Goal: Book appointment/travel/reservation

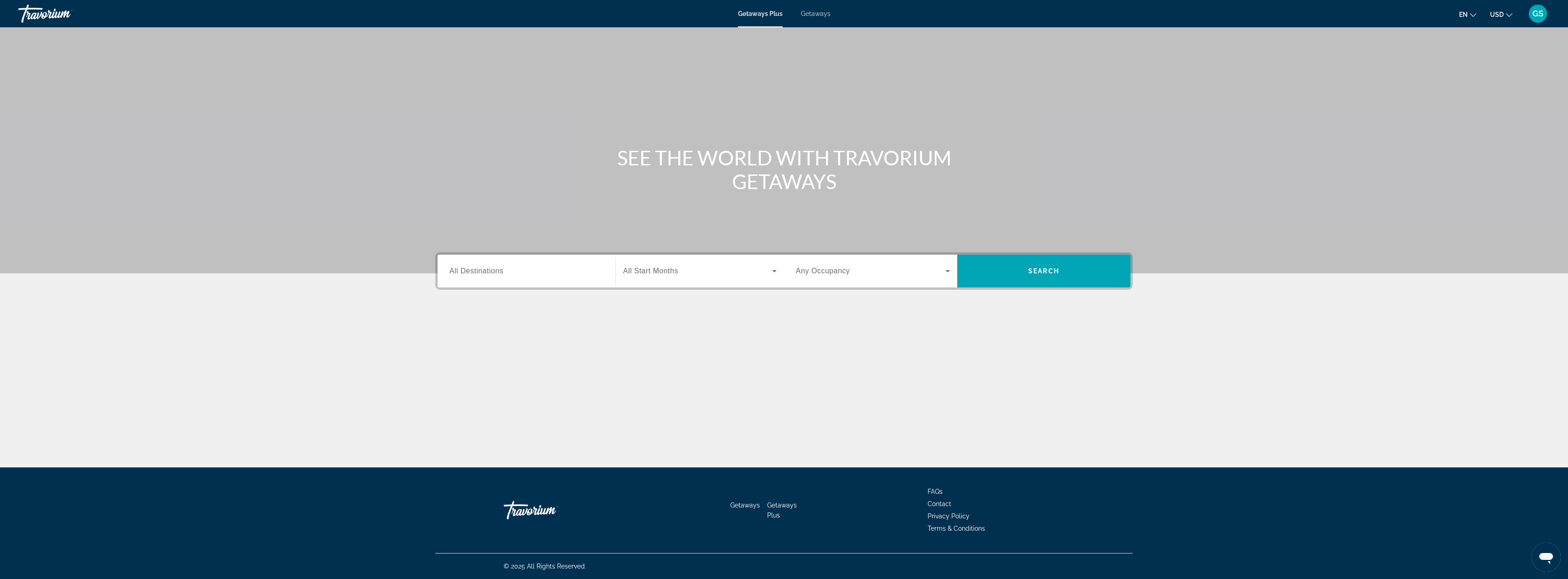
click at [816, 12] on span "Getaways" at bounding box center [816, 13] width 30 height 7
click at [551, 269] on input "Destination All Destinations" at bounding box center [526, 271] width 154 height 11
click at [447, 391] on icon "Toggle Caribbean & Atlantic Islands (55,005 units available) submenu" at bounding box center [450, 390] width 9 height 9
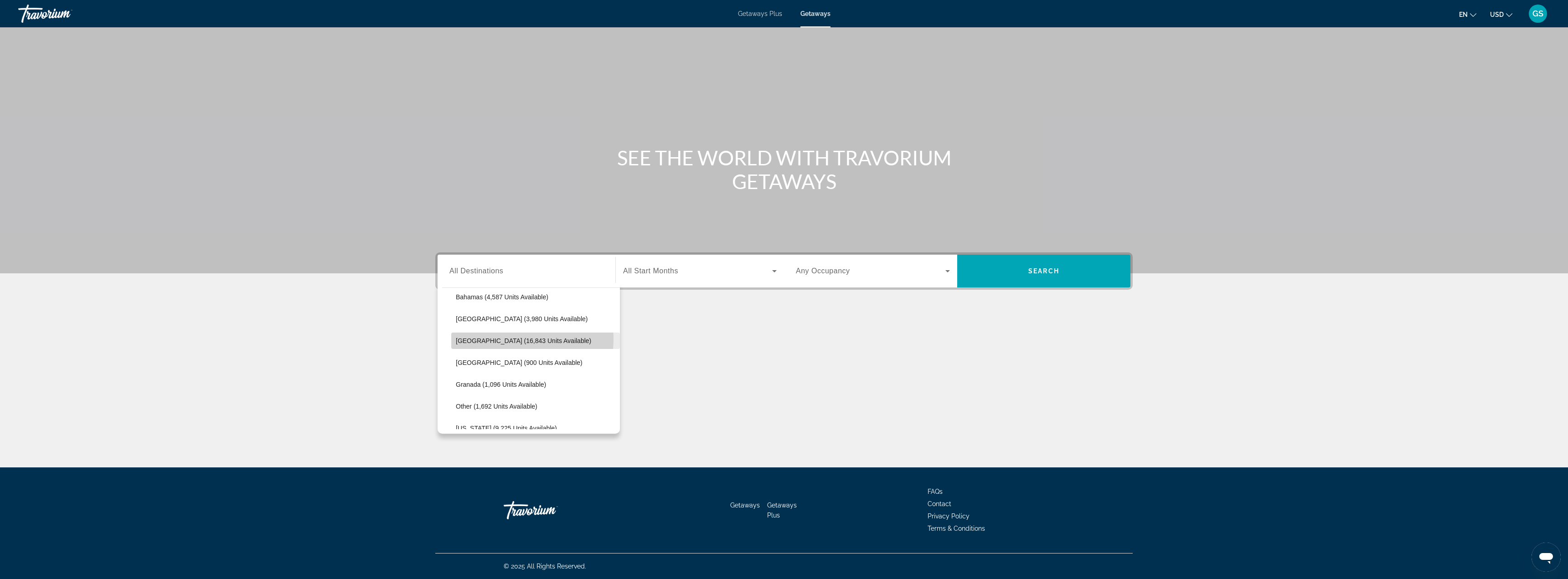
click at [497, 339] on span "Cayman Islands (16,843 units available)" at bounding box center [523, 341] width 135 height 7
type input "**********"
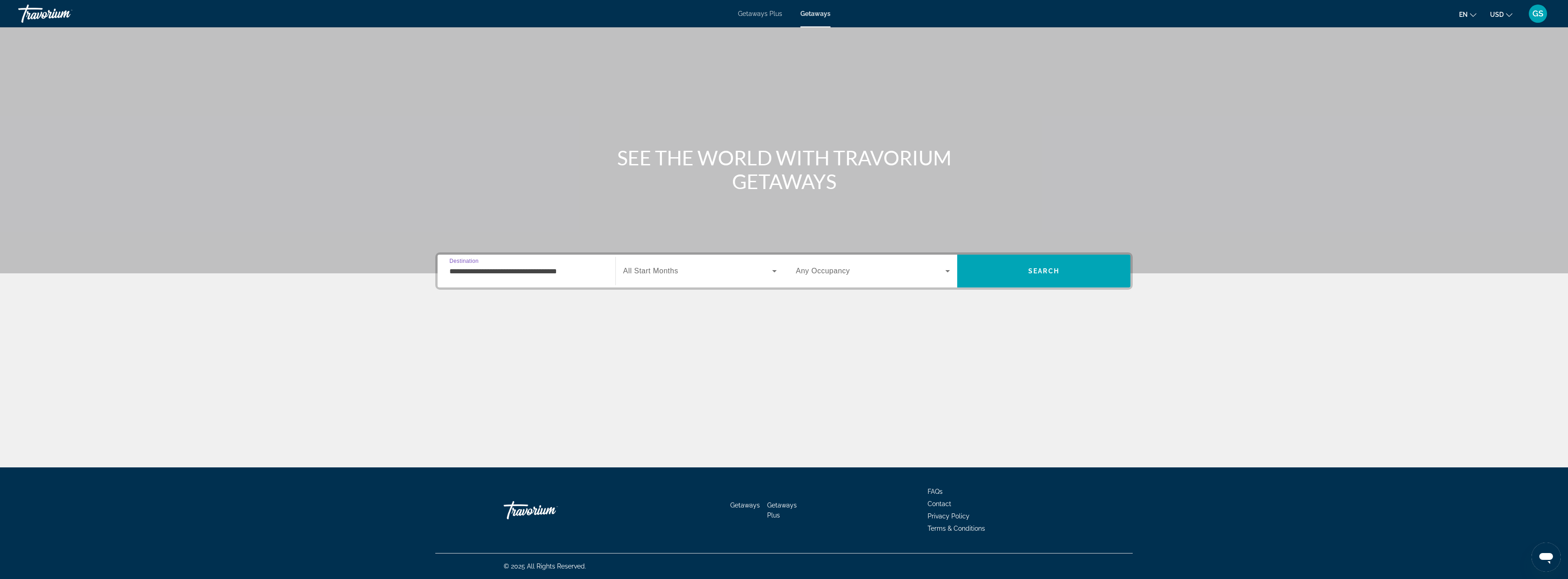
click at [751, 272] on span "Search widget" at bounding box center [698, 271] width 149 height 11
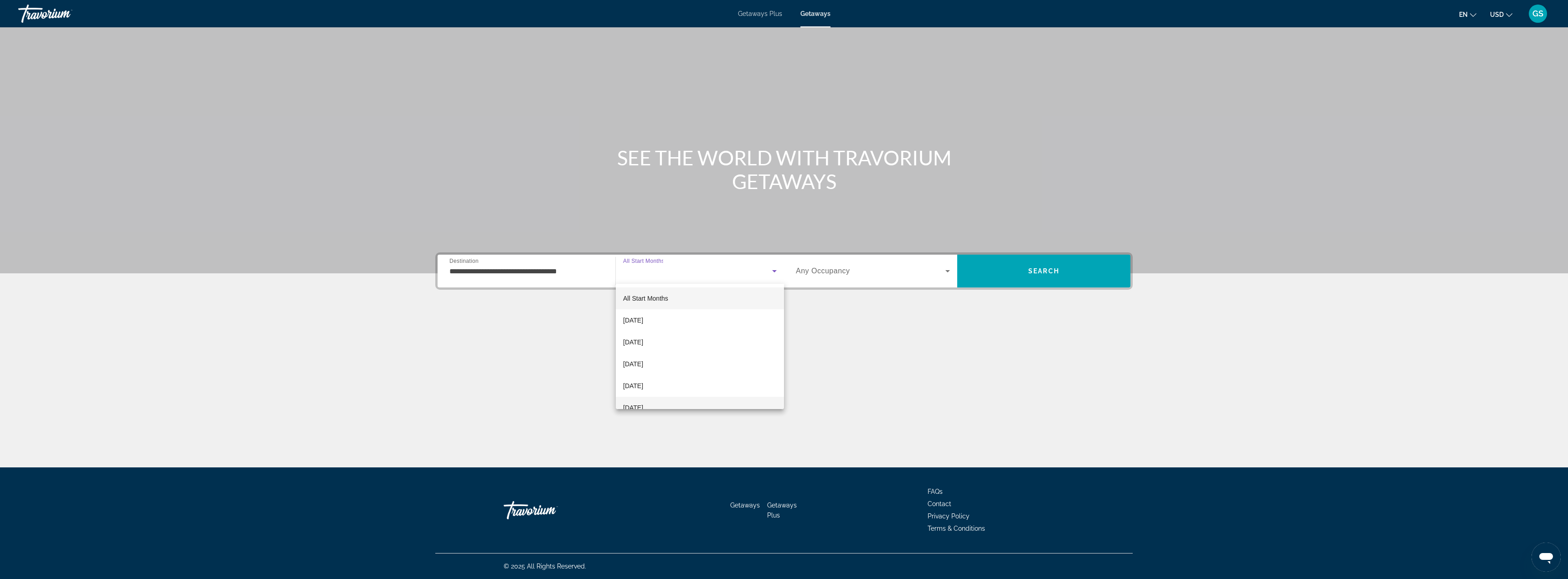
click at [642, 402] on span "February 2026" at bounding box center [633, 407] width 20 height 11
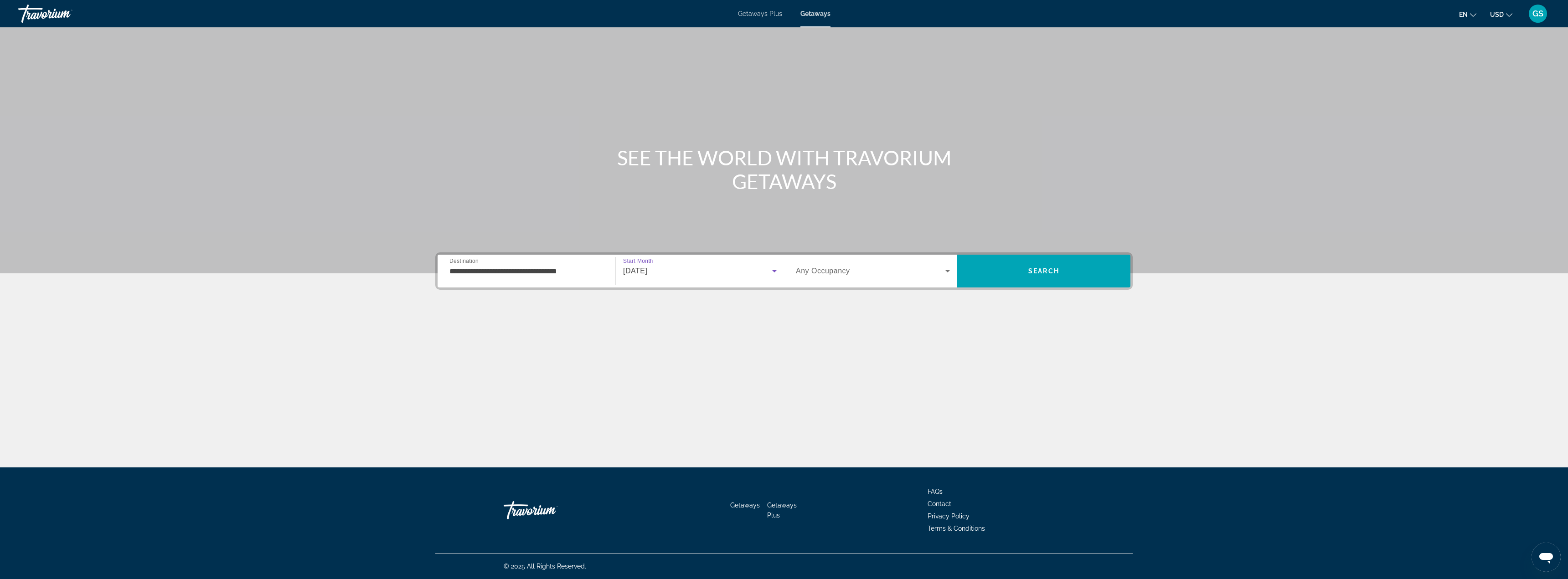
click at [877, 272] on span "Search widget" at bounding box center [870, 271] width 150 height 11
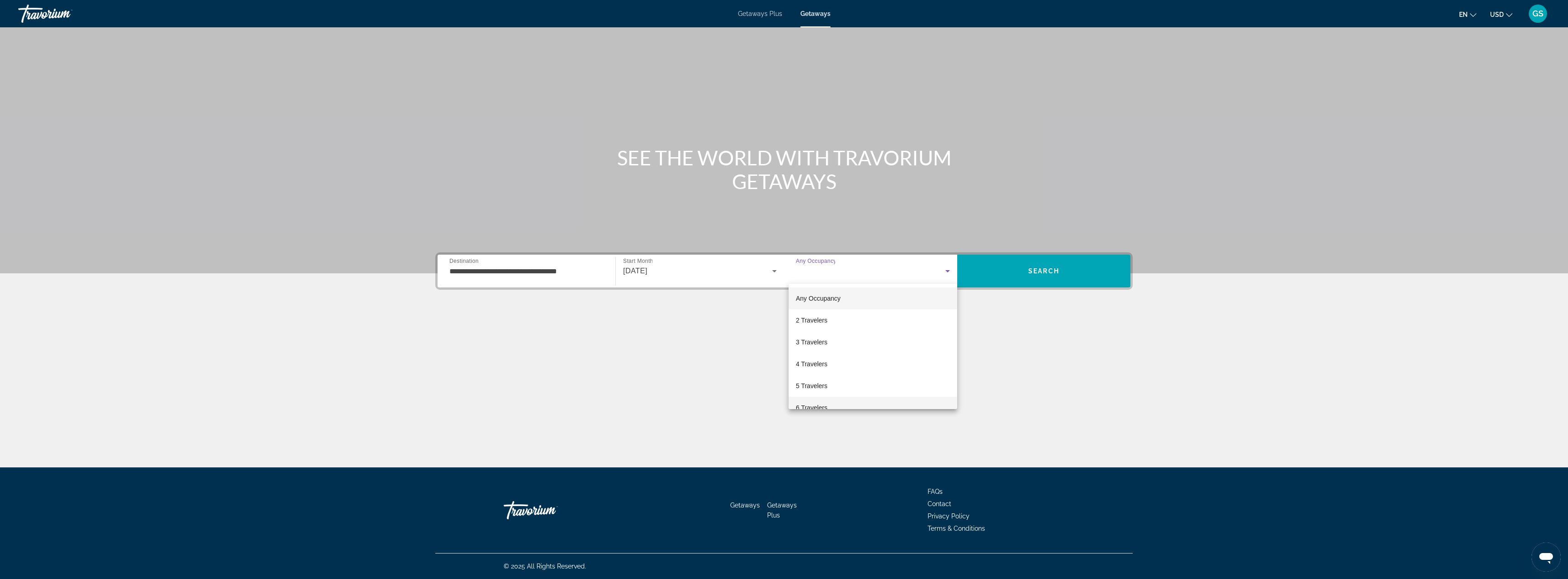
click at [810, 403] on span "6 Travelers" at bounding box center [811, 407] width 32 height 11
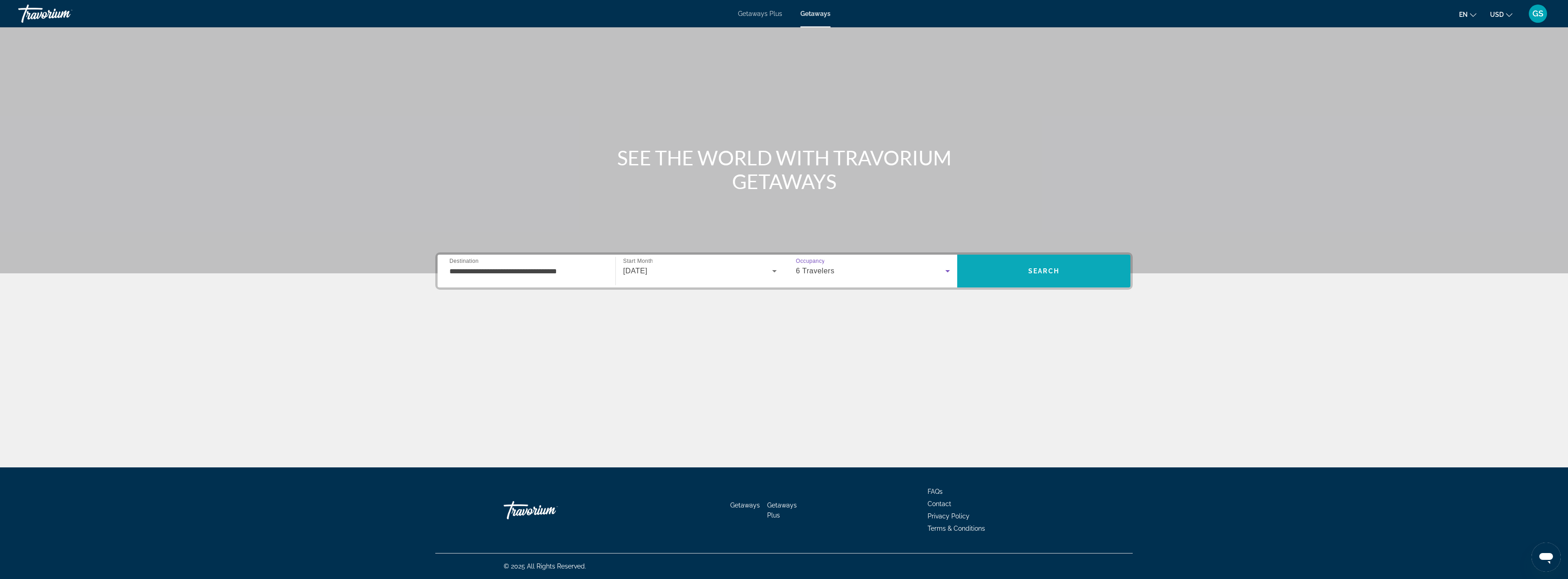
click at [1038, 276] on span "Search" at bounding box center [1044, 271] width 173 height 22
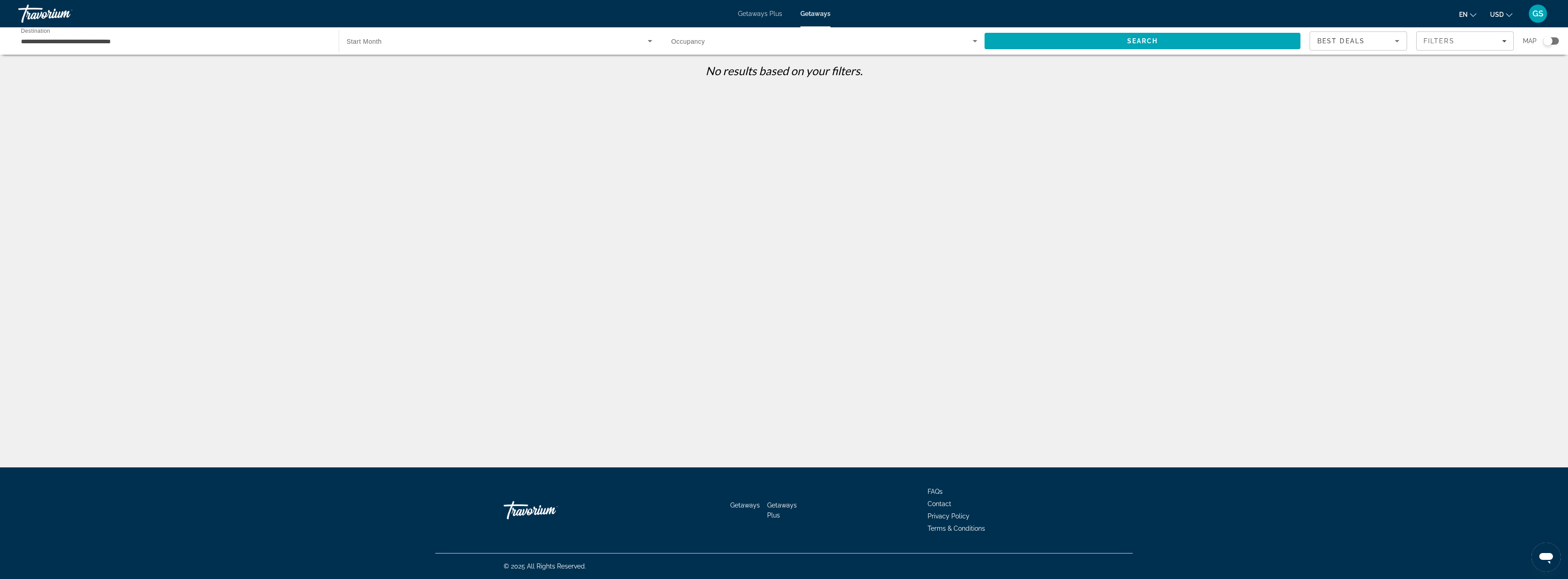
click at [418, 43] on span "Search widget" at bounding box center [497, 41] width 301 height 11
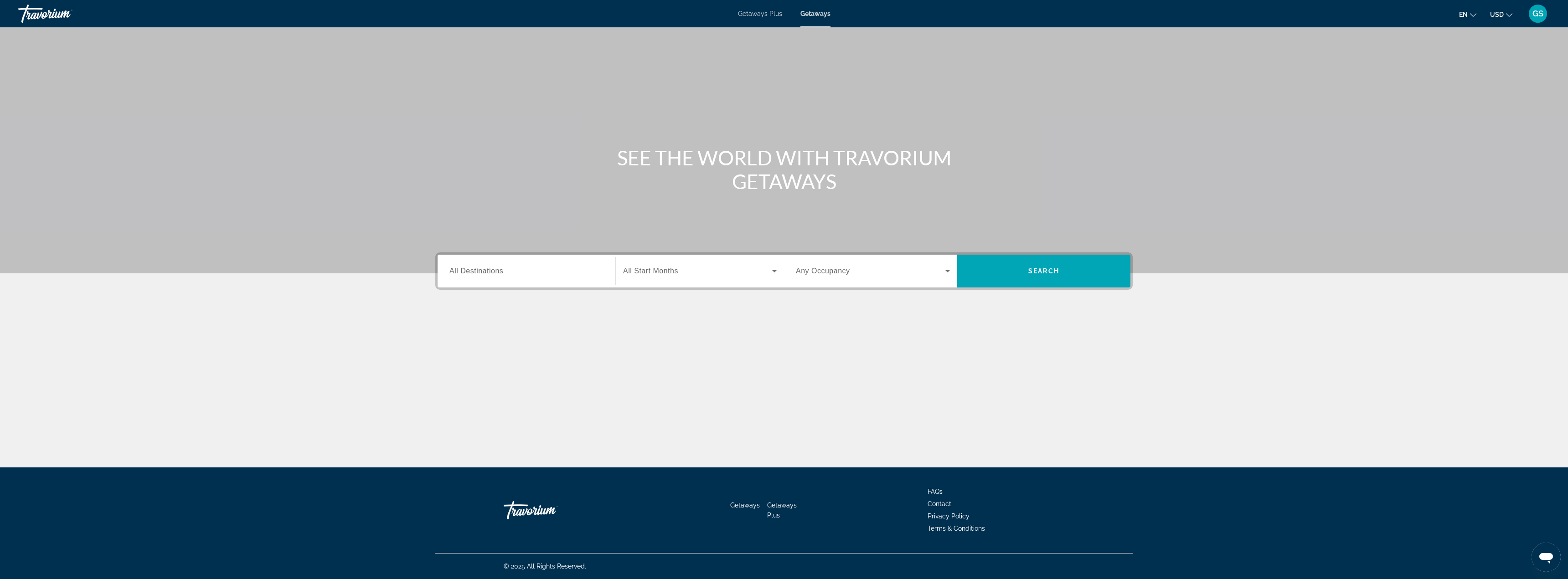
click at [526, 273] on input "Destination All Destinations" at bounding box center [526, 271] width 154 height 11
click at [451, 387] on icon "Toggle Caribbean & Atlantic Islands (55,005 units available) submenu" at bounding box center [450, 390] width 9 height 9
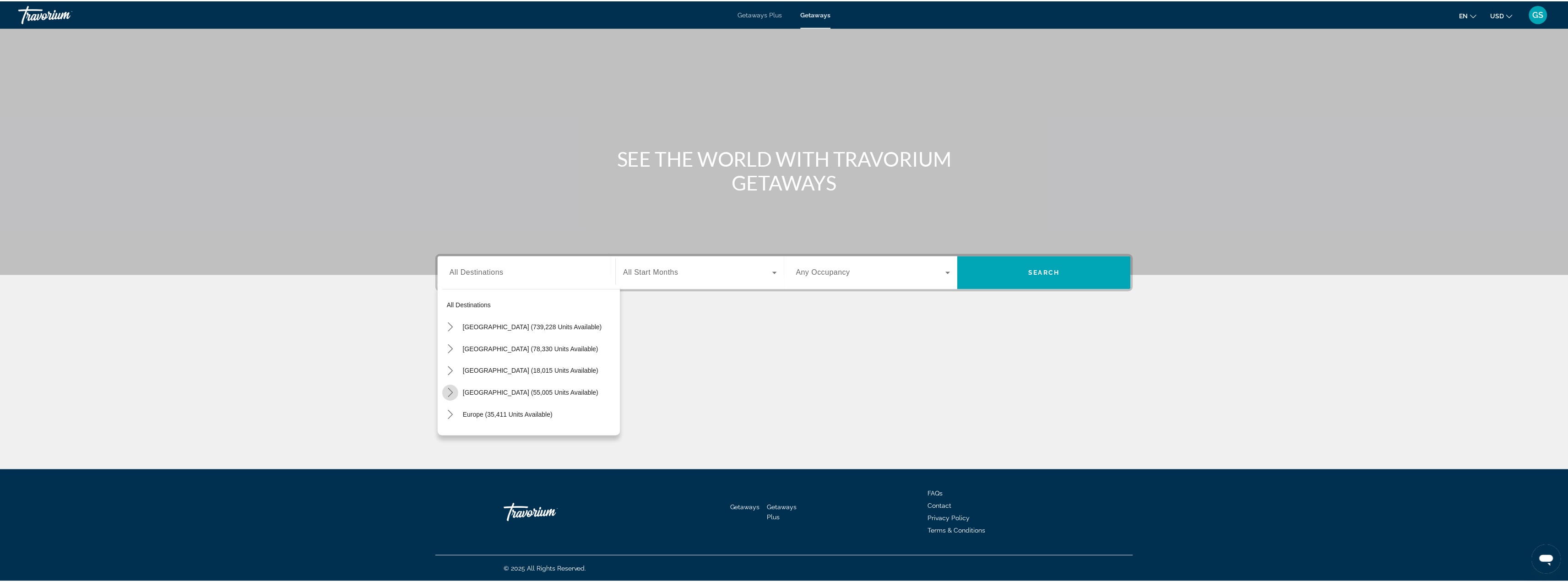
scroll to position [92, 0]
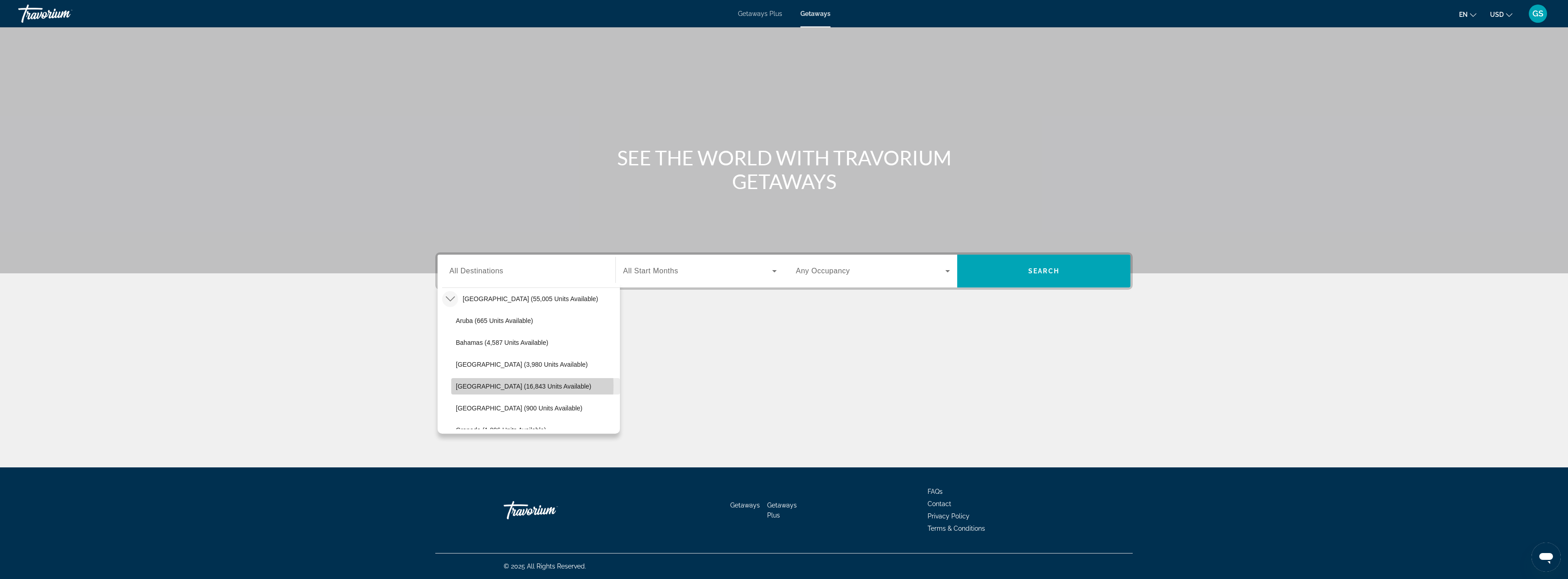
click at [478, 386] on span "Cayman Islands (16,843 units available)" at bounding box center [523, 386] width 135 height 7
type input "**********"
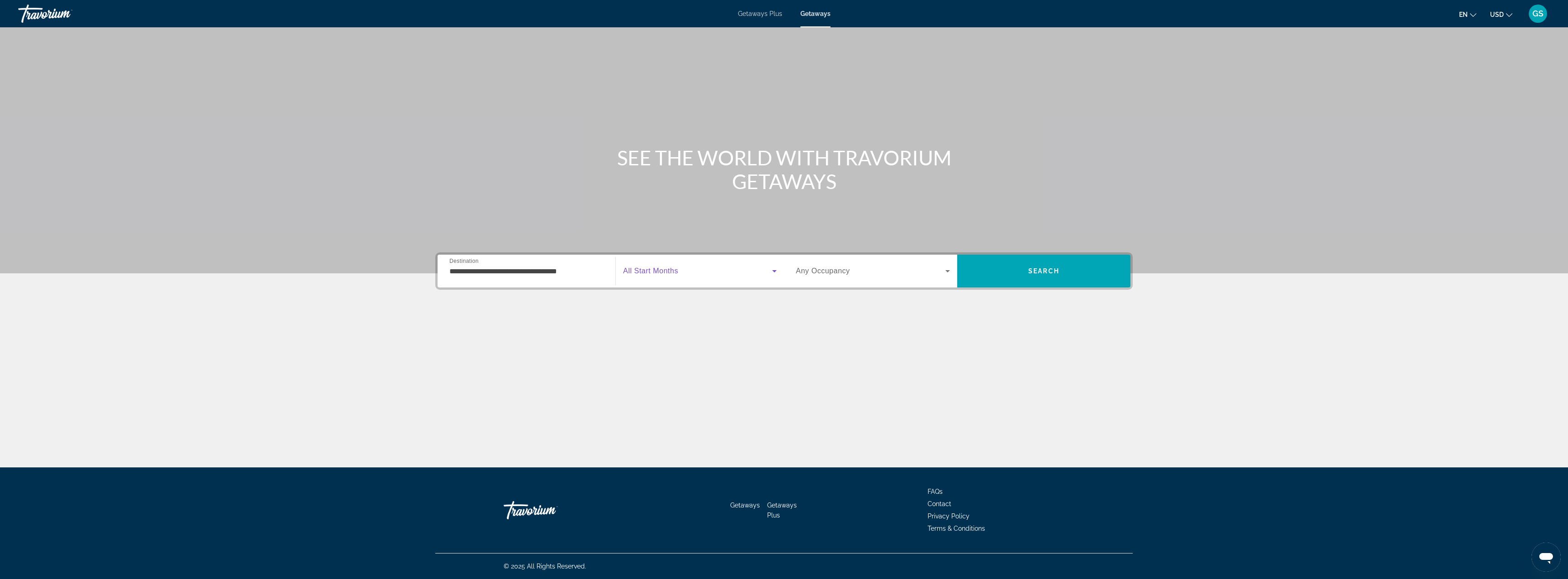
click at [758, 269] on span "Search widget" at bounding box center [698, 271] width 149 height 11
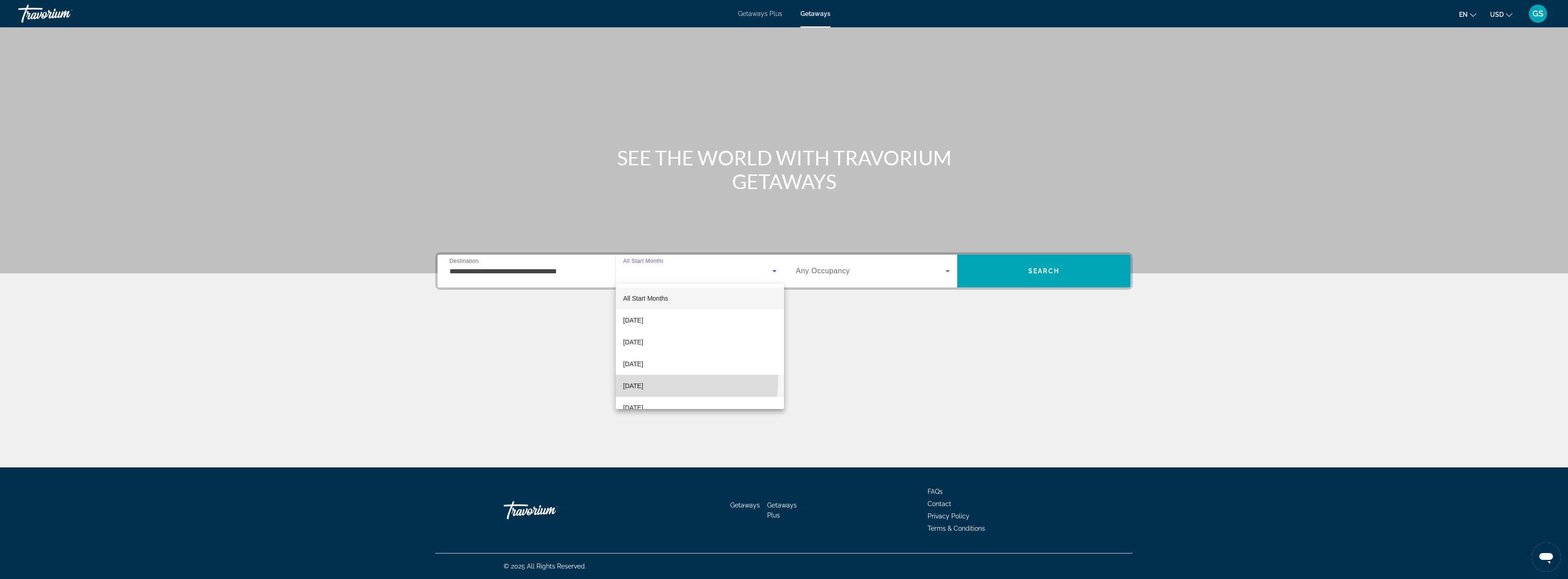
click at [642, 380] on span "January 2026" at bounding box center [633, 386] width 20 height 11
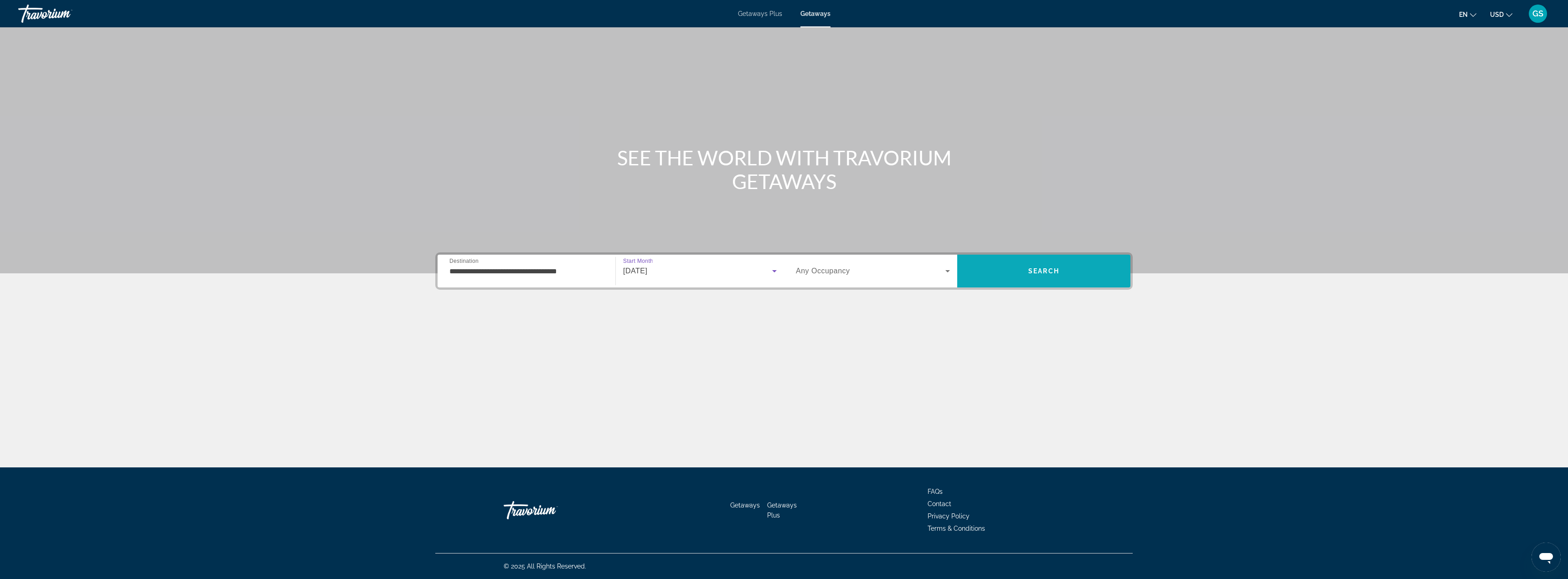
click at [1032, 270] on span "Search" at bounding box center [1043, 271] width 31 height 7
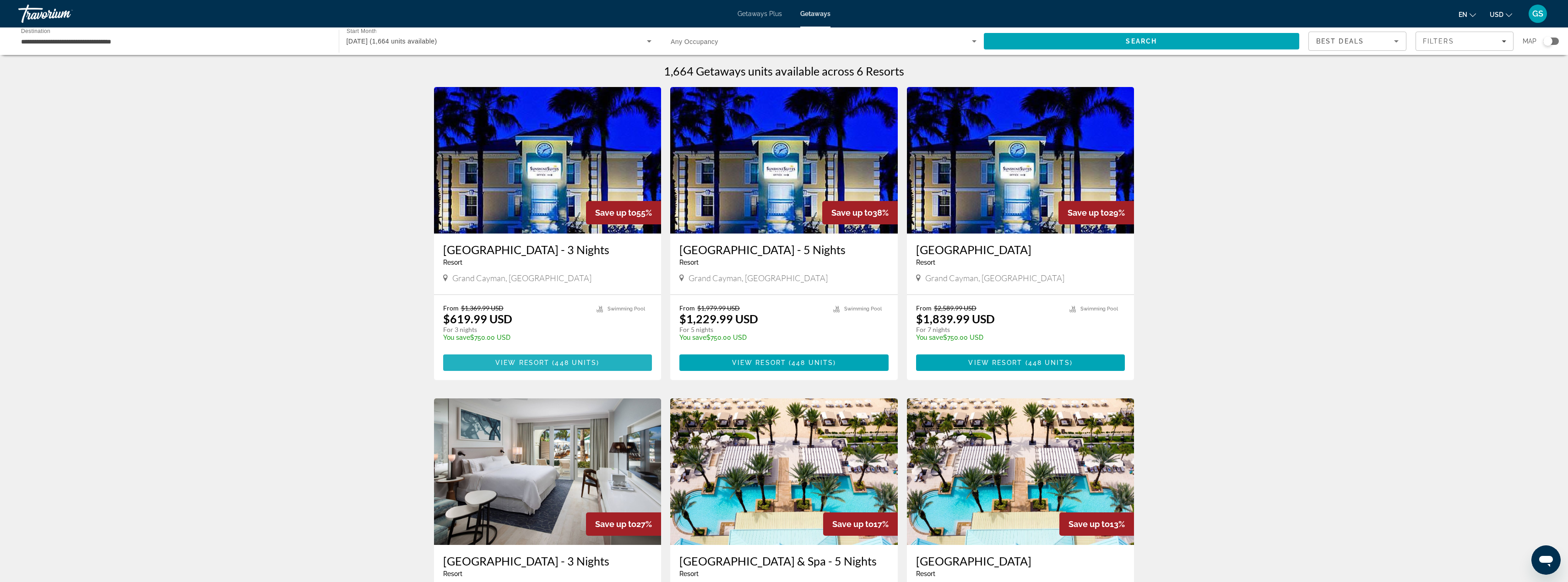
click at [573, 360] on span "448 units" at bounding box center [576, 363] width 42 height 7
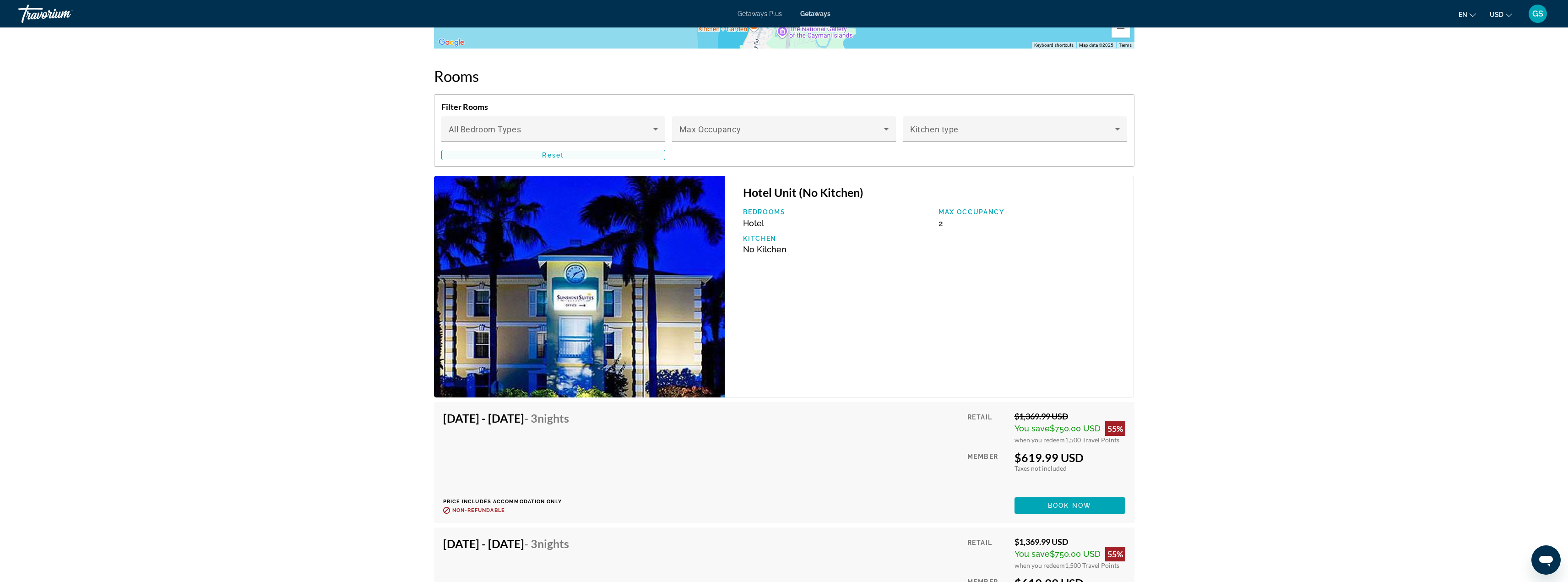
scroll to position [1144, 0]
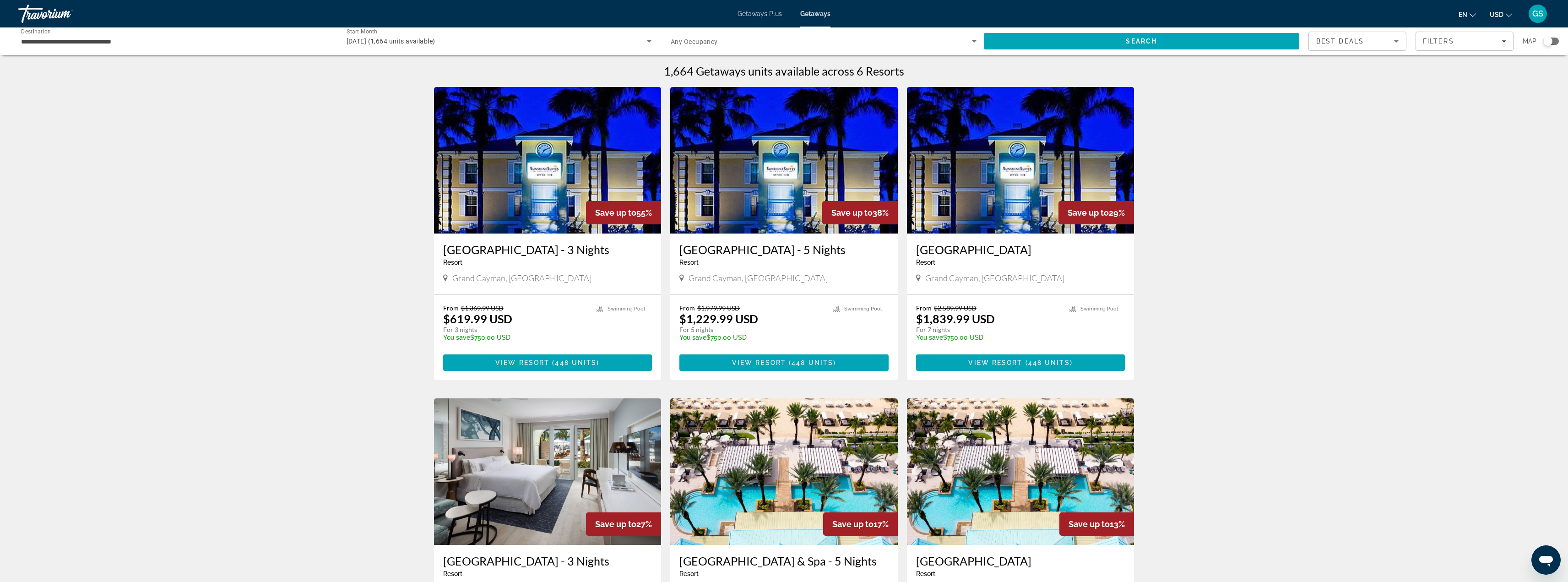
scroll to position [183, 0]
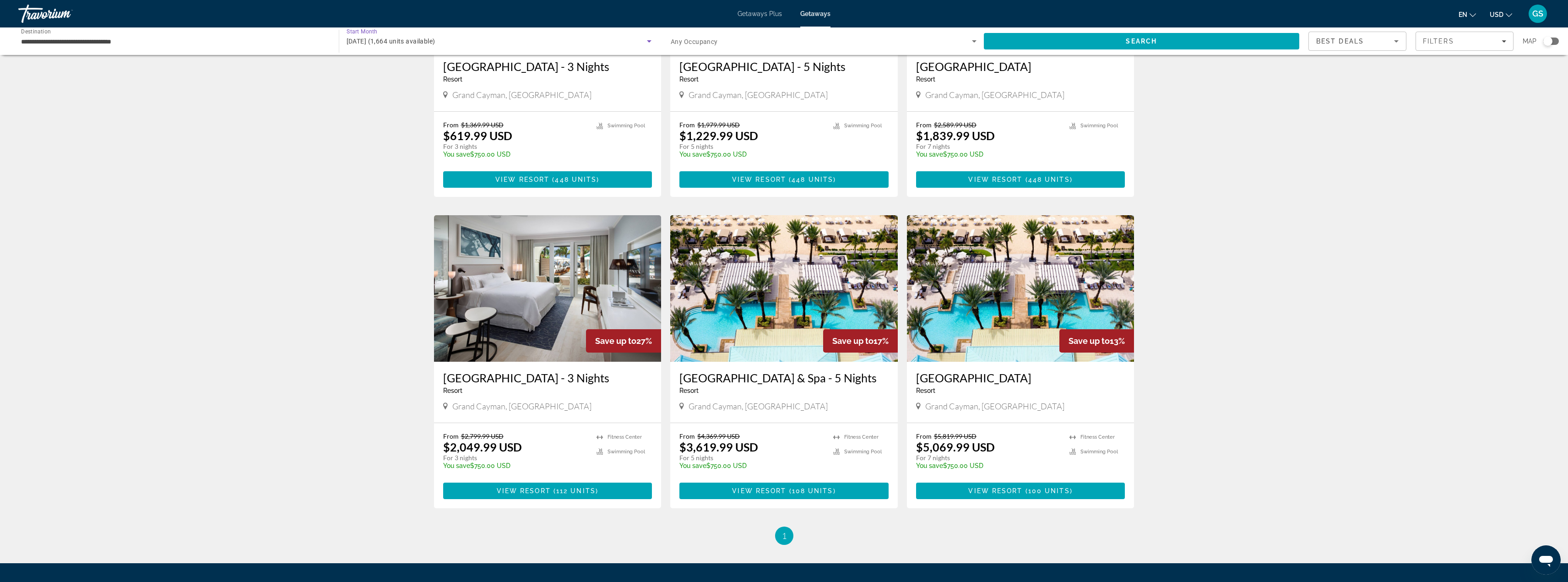
click at [650, 40] on icon "Search widget" at bounding box center [649, 41] width 11 height 11
click at [380, 69] on span "All Start Months" at bounding box center [369, 68] width 46 height 7
click at [1141, 45] on span "Search" at bounding box center [1141, 41] width 31 height 7
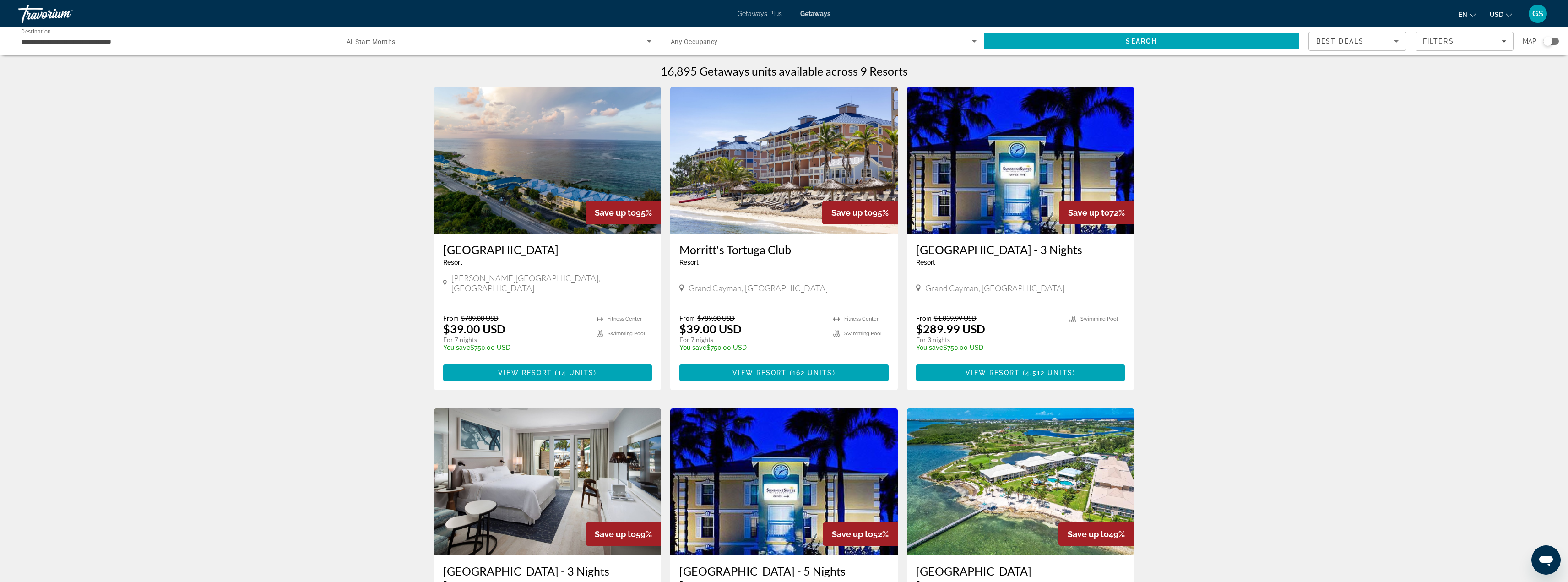
click at [543, 161] on img "Main content" at bounding box center [548, 160] width 227 height 147
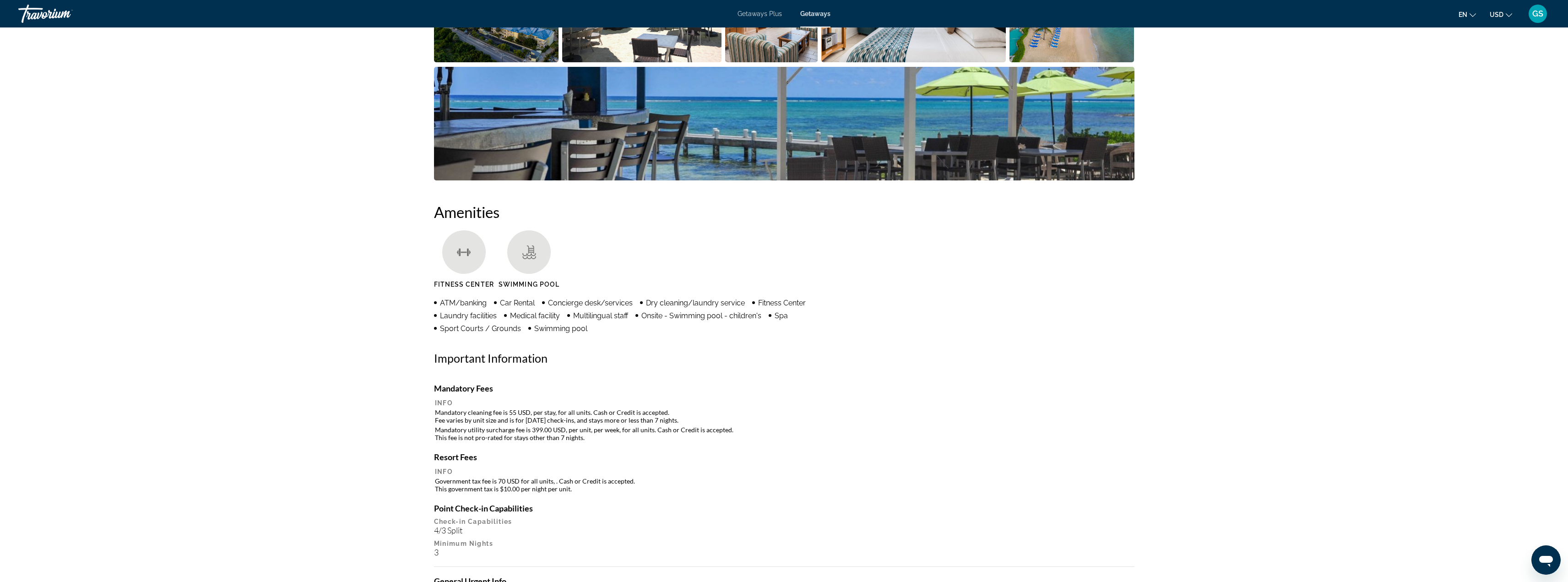
scroll to position [320, 0]
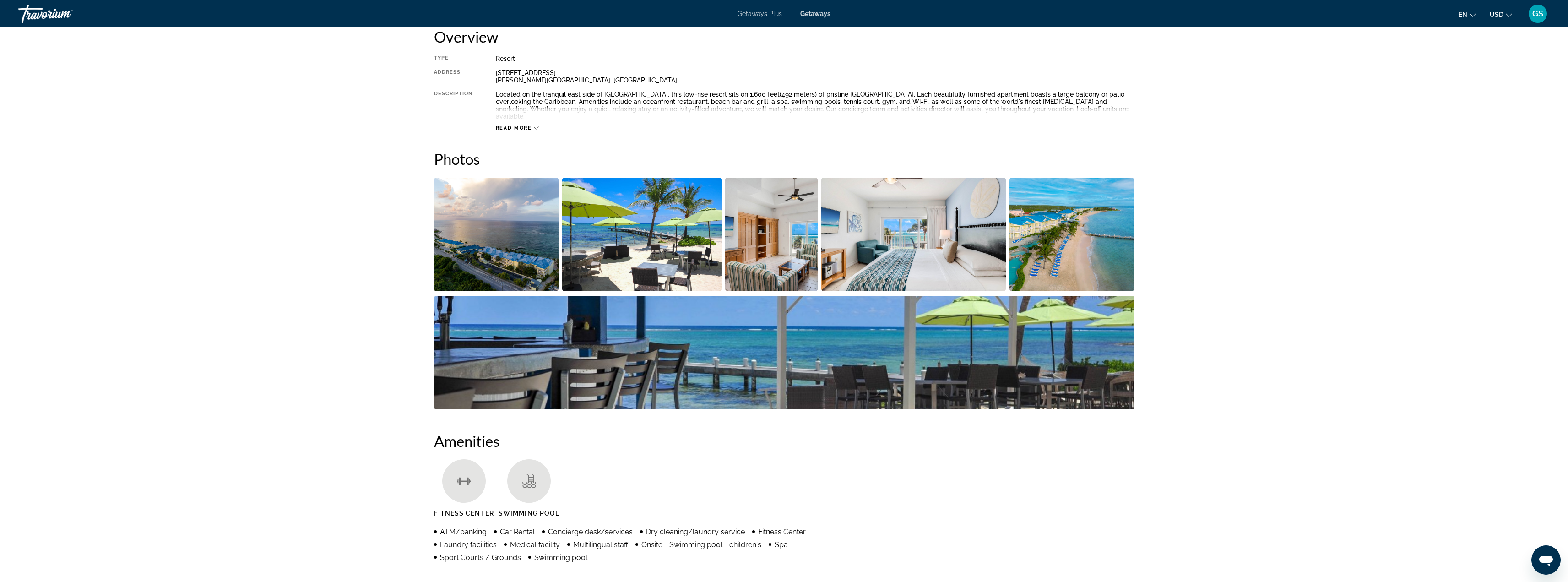
click at [509, 221] on img "Open full-screen image slider" at bounding box center [496, 235] width 125 height 114
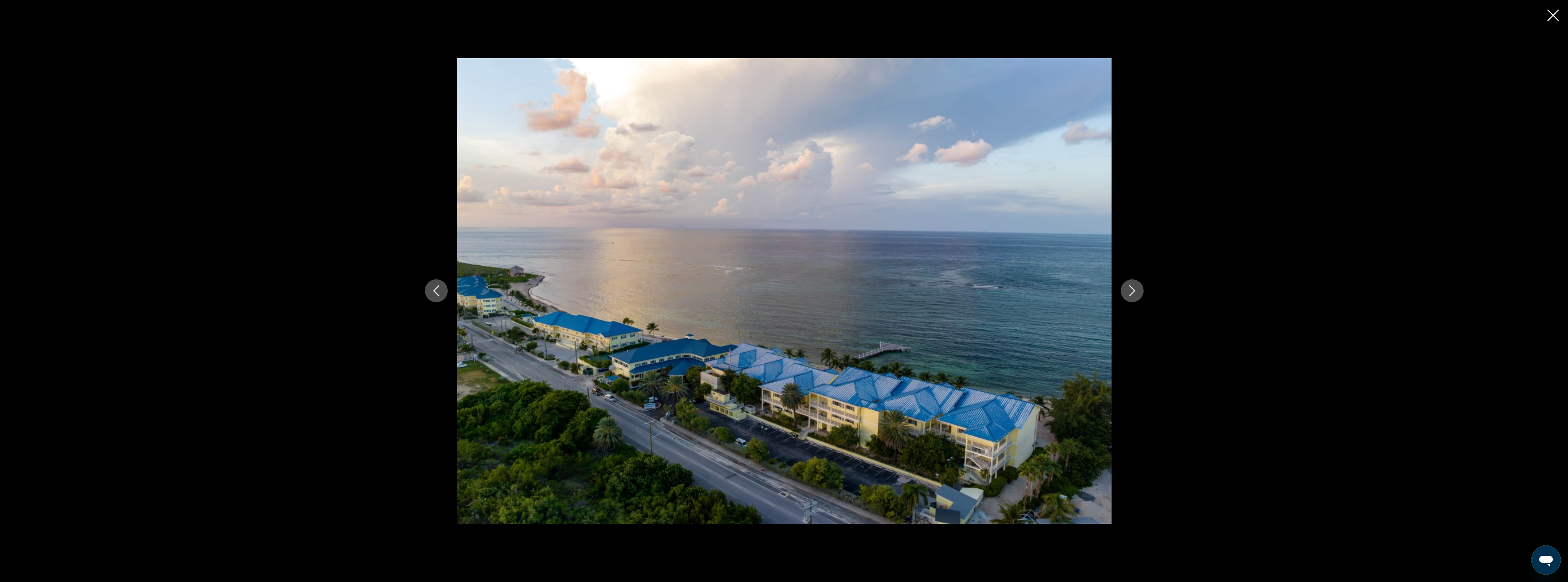
click at [1138, 295] on button "Next image" at bounding box center [1132, 290] width 23 height 23
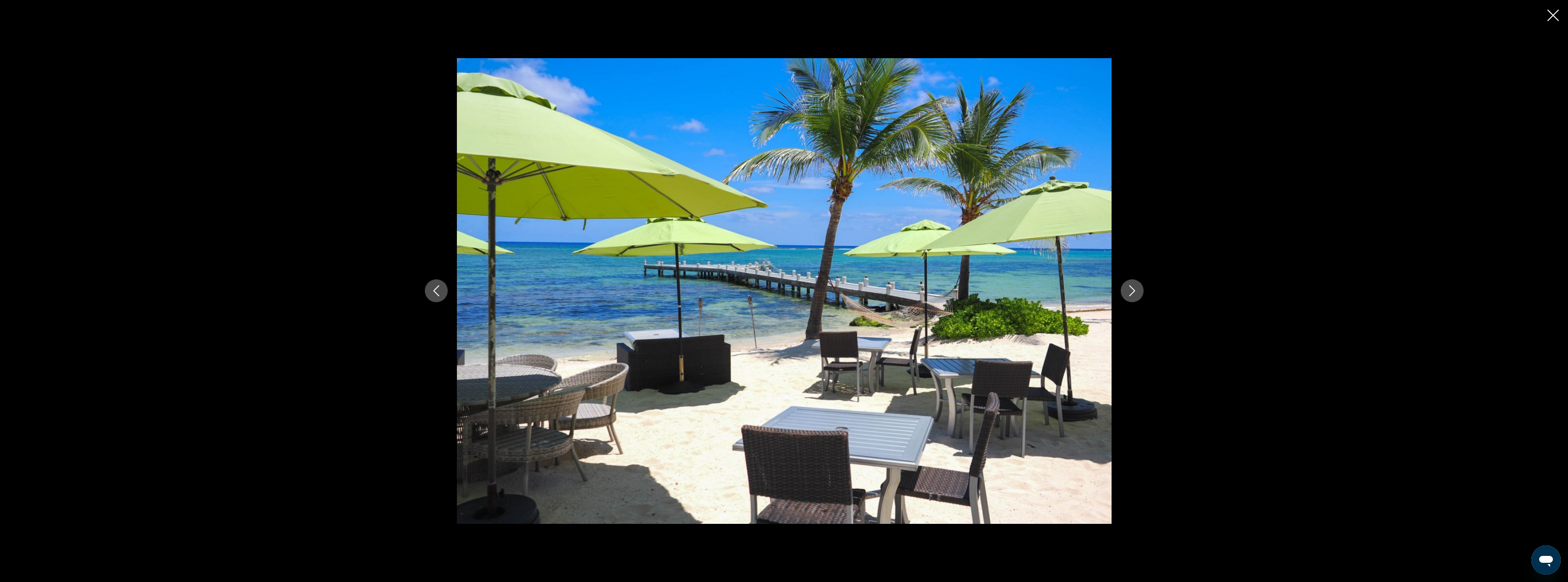
click at [1138, 295] on button "Next image" at bounding box center [1132, 290] width 23 height 23
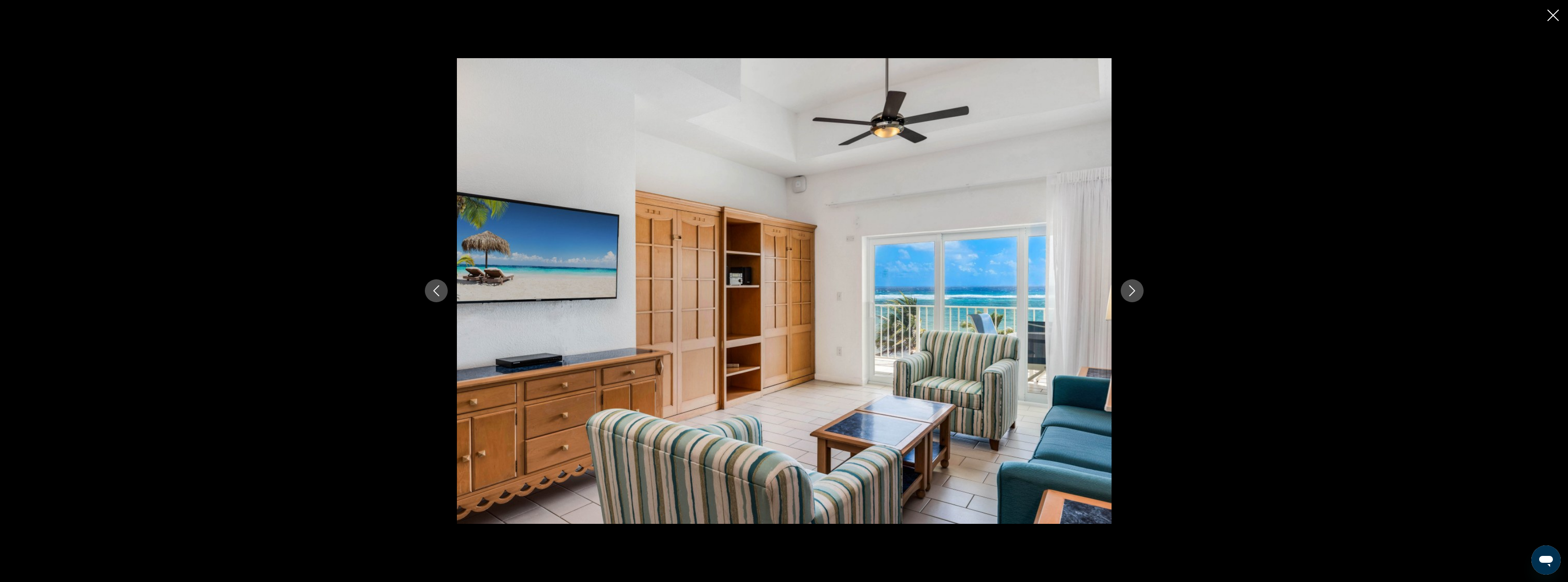
click at [1138, 295] on button "Next image" at bounding box center [1132, 290] width 23 height 23
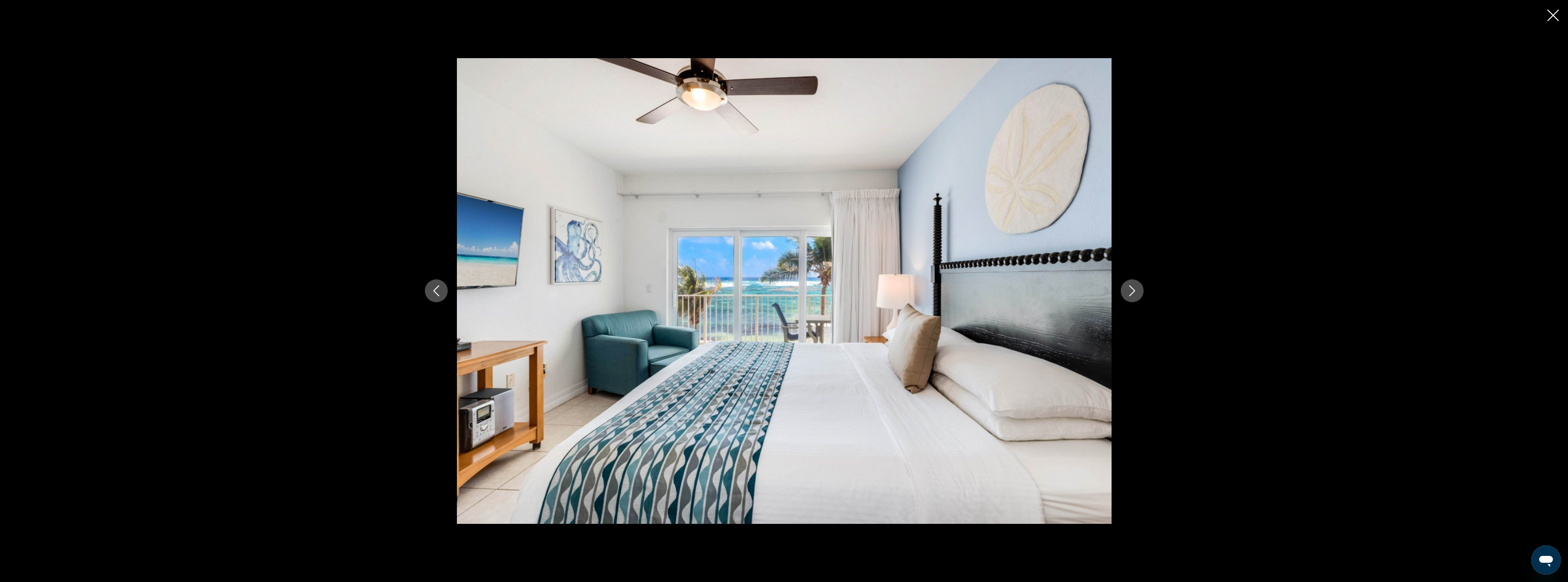
click at [1138, 295] on button "Next image" at bounding box center [1132, 290] width 23 height 23
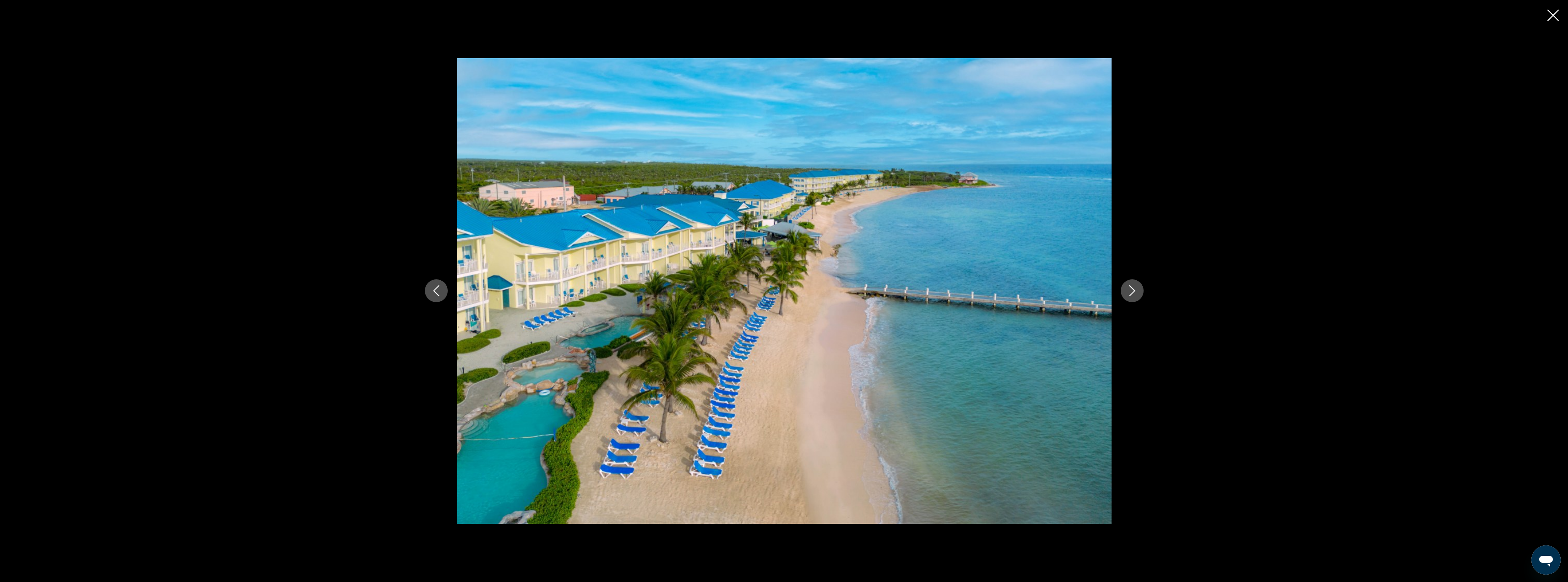
click at [1138, 295] on button "Next image" at bounding box center [1132, 290] width 23 height 23
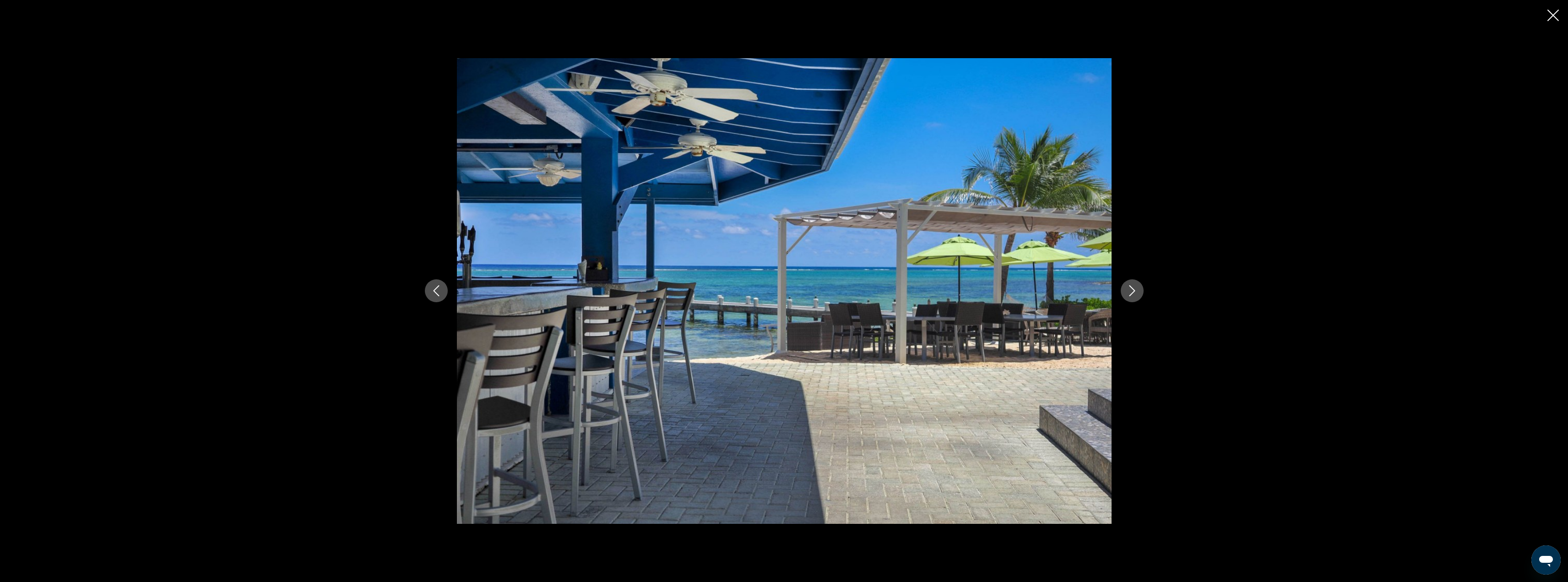
click at [1138, 295] on button "Next image" at bounding box center [1132, 290] width 23 height 23
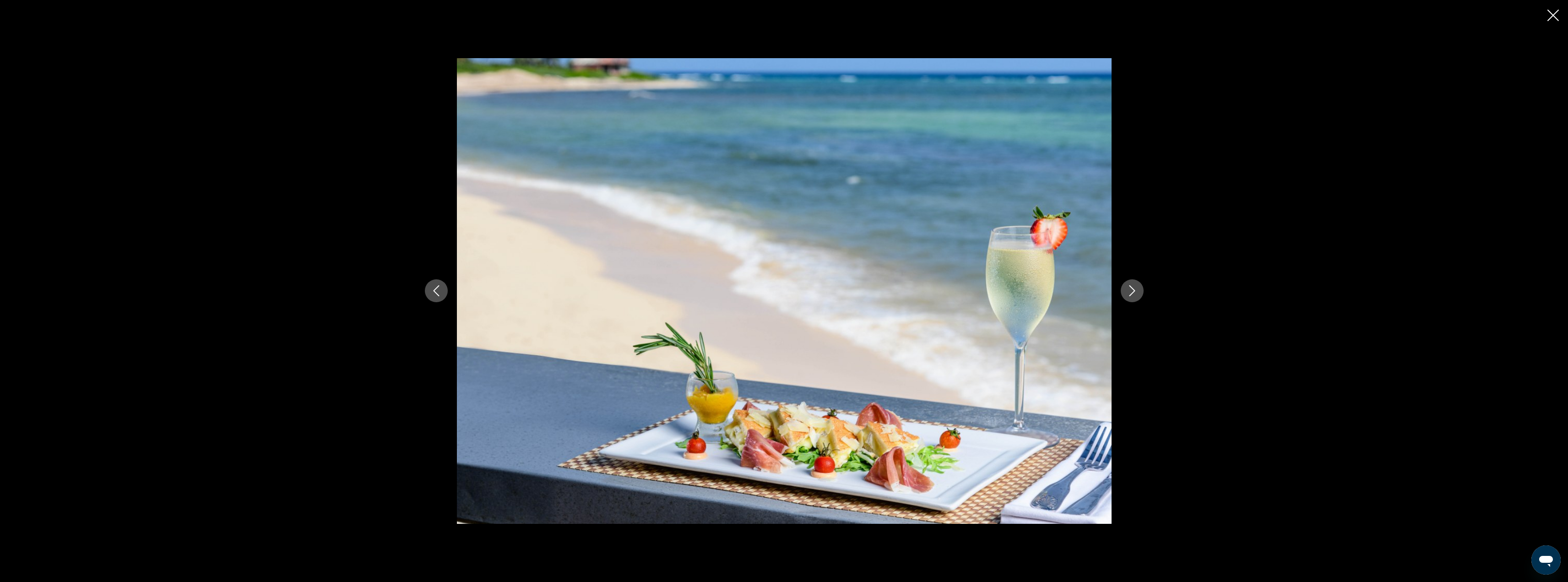
click at [1138, 295] on button "Next image" at bounding box center [1132, 290] width 23 height 23
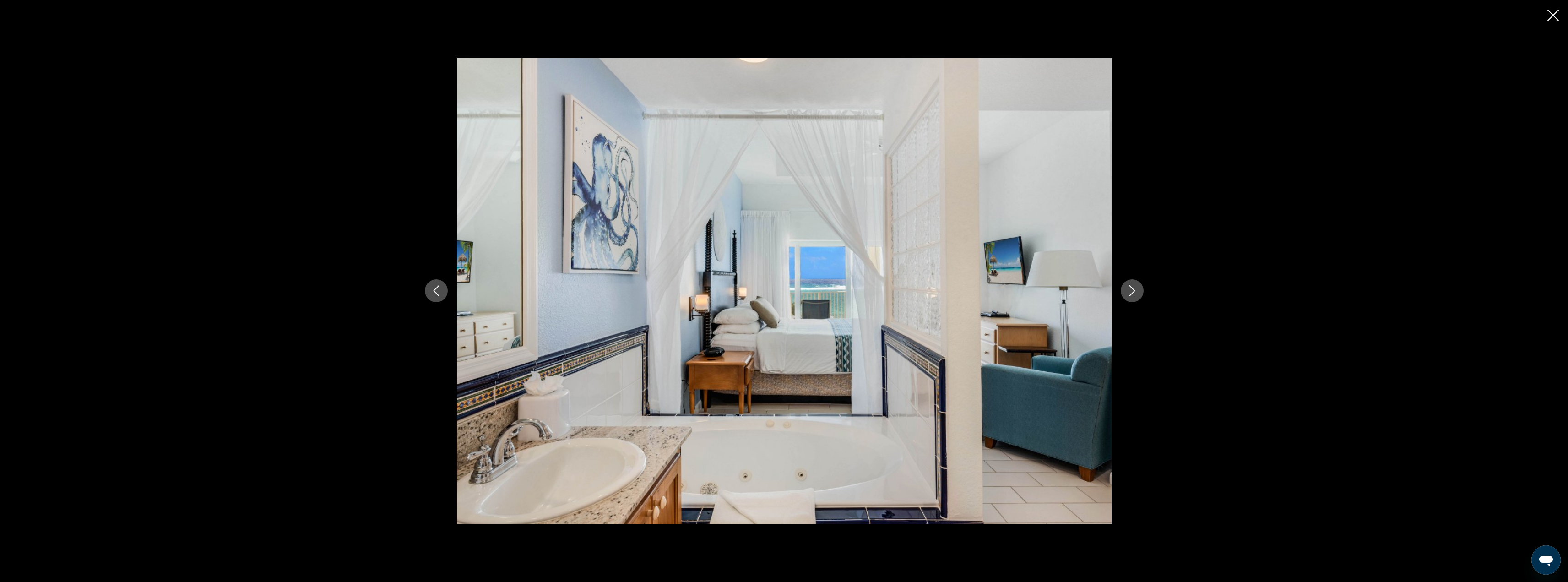
click at [1138, 295] on button "Next image" at bounding box center [1132, 290] width 23 height 23
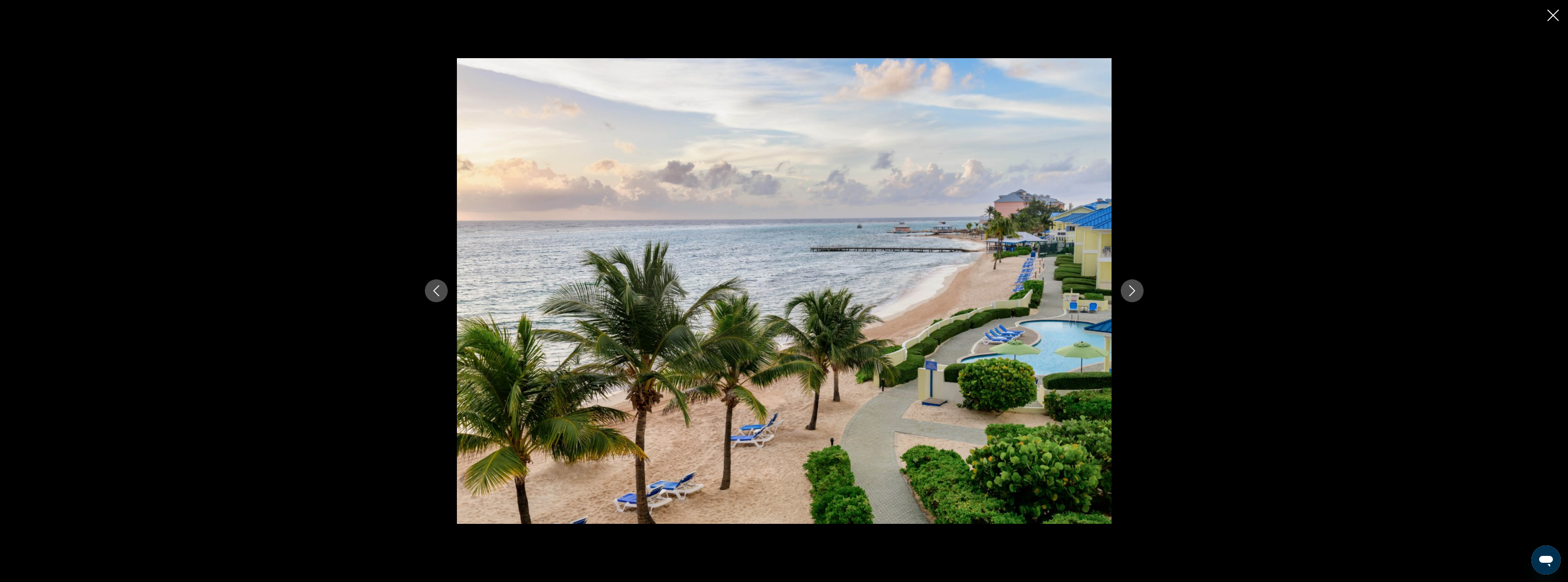
click at [1138, 295] on button "Next image" at bounding box center [1132, 290] width 23 height 23
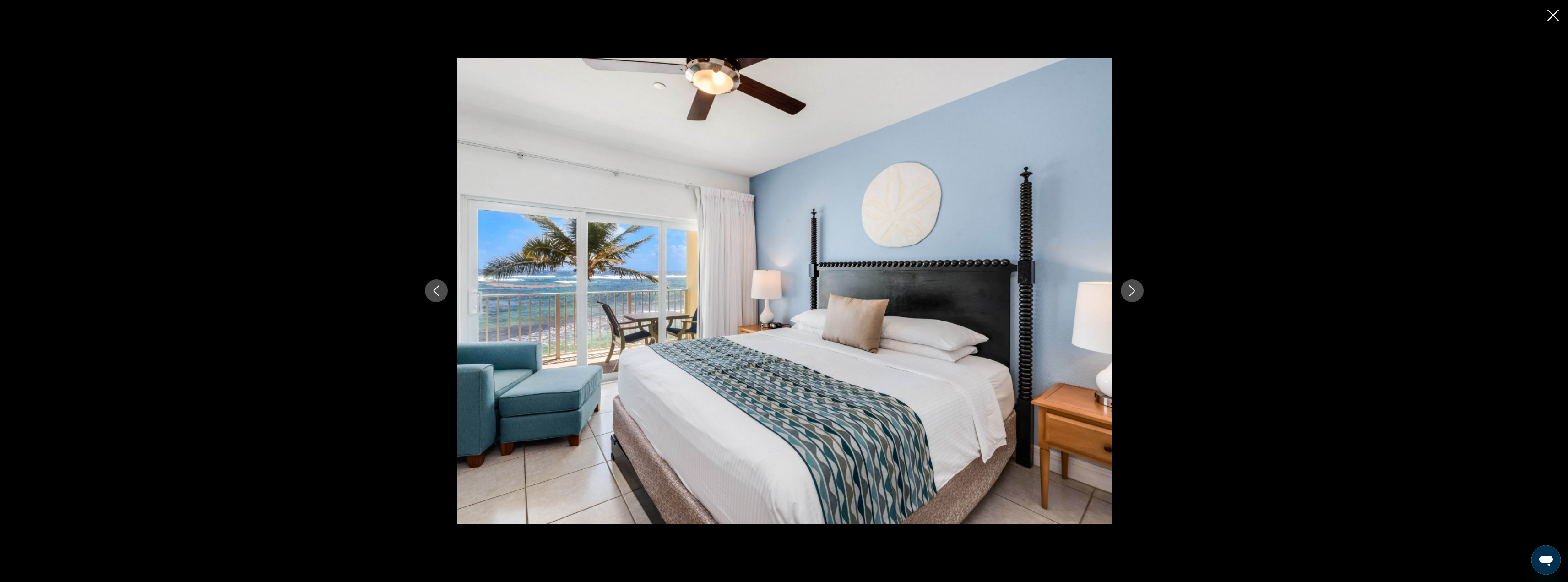
click at [1138, 295] on button "Next image" at bounding box center [1132, 290] width 23 height 23
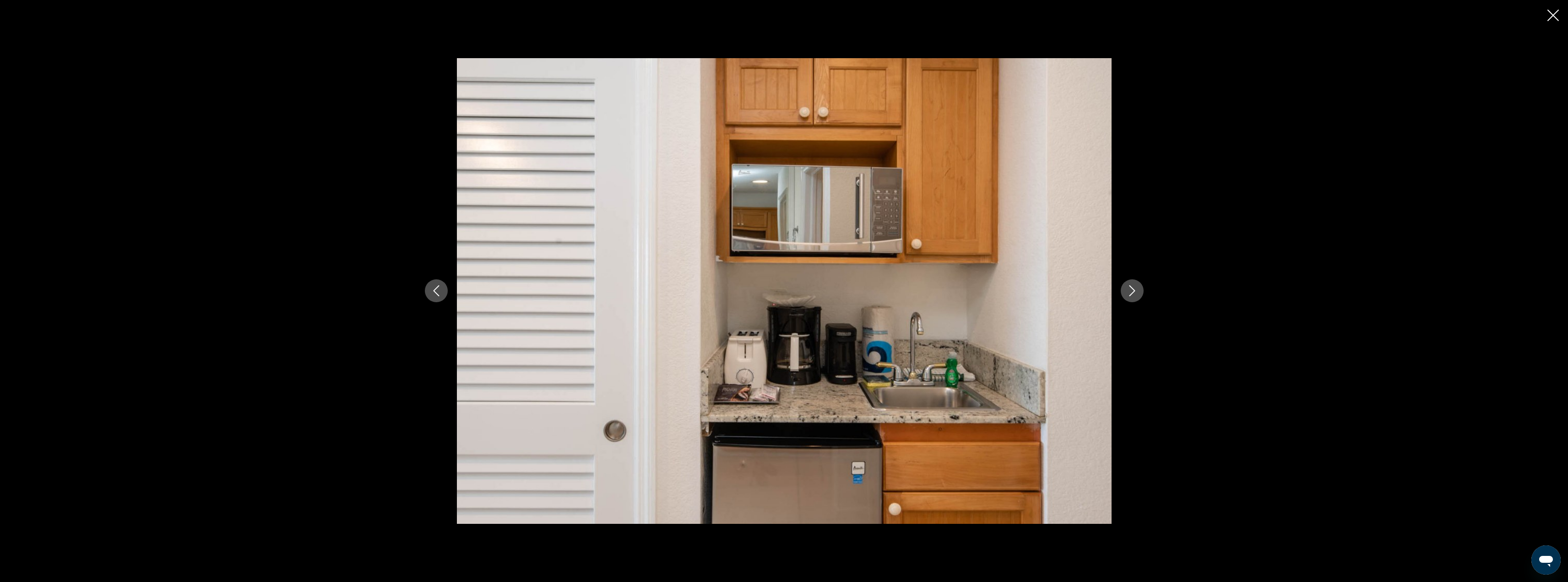
click at [1555, 10] on icon "Close slideshow" at bounding box center [1553, 15] width 12 height 12
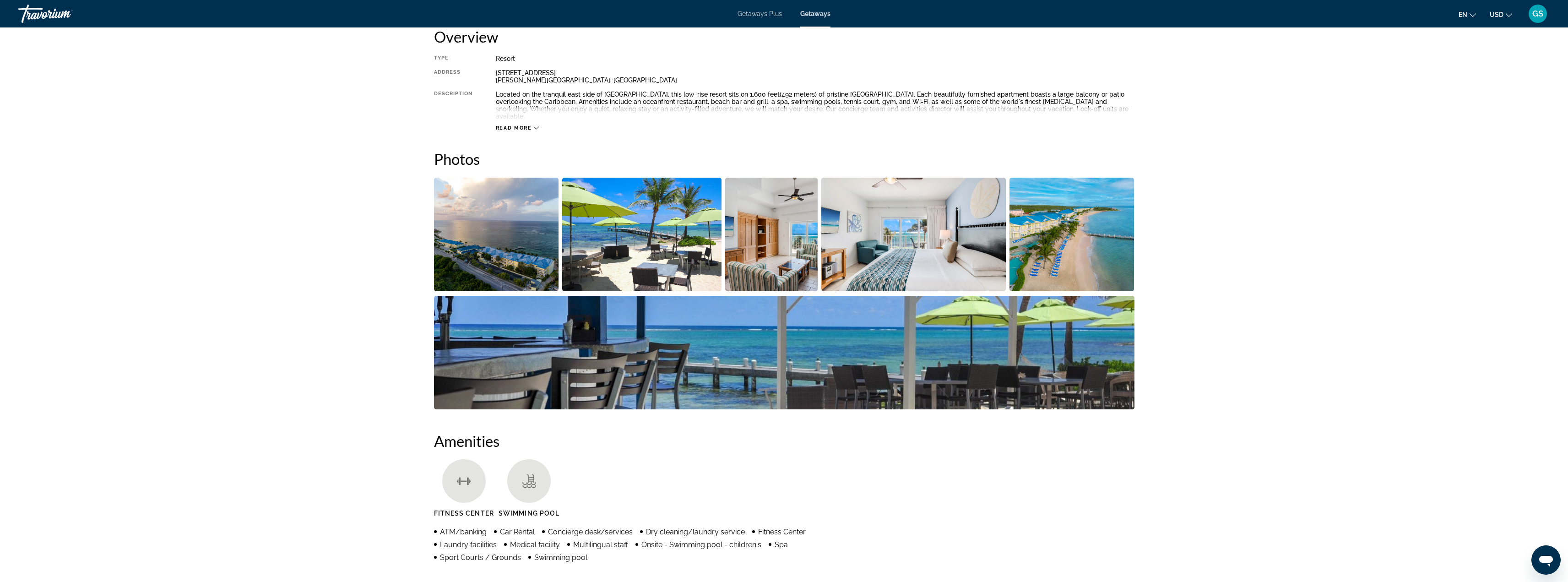
scroll to position [183, 0]
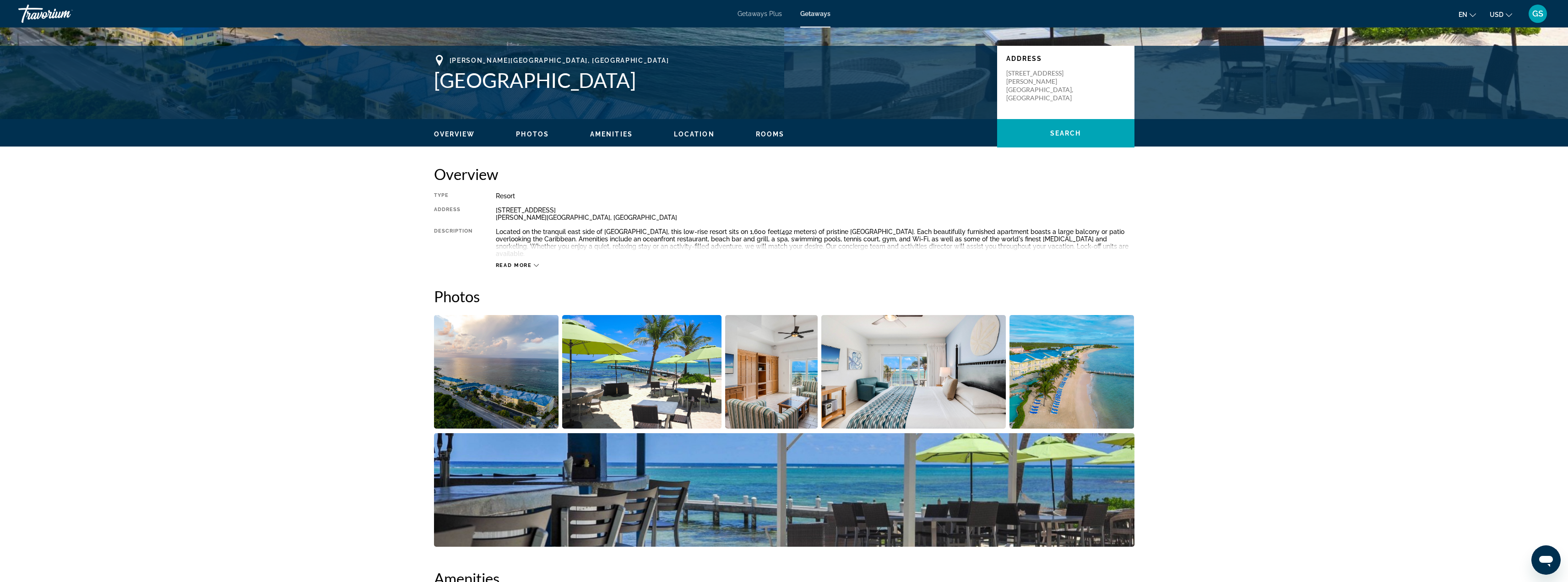
drag, startPoint x: 450, startPoint y: 60, endPoint x: 650, endPoint y: 83, distance: 201.3
click at [650, 83] on div "Collier's Bay, Cayman Islands Wyndham Reef Resort" at bounding box center [711, 73] width 554 height 37
drag, startPoint x: 637, startPoint y: 81, endPoint x: 434, endPoint y: 82, distance: 203.0
click at [434, 82] on h1 "Wyndham Reef Resort" at bounding box center [711, 80] width 554 height 24
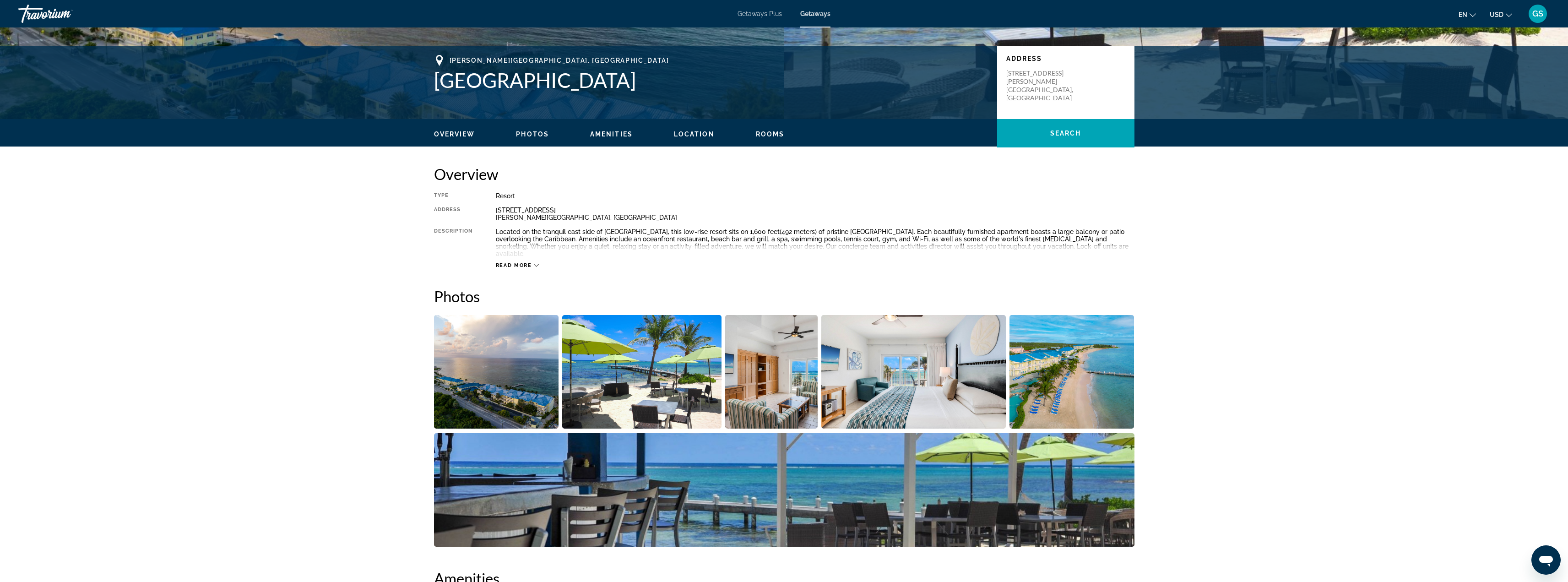
copy h1 "Wyndham Reef Resort"
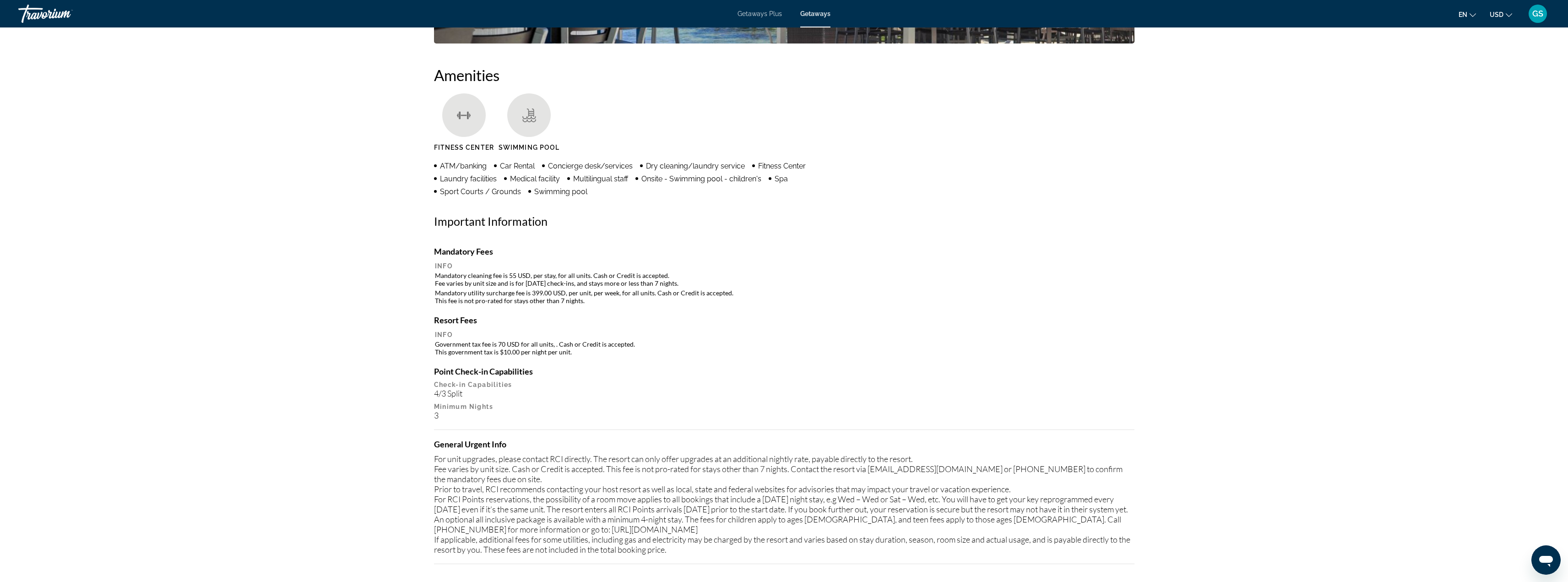
scroll to position [503, 0]
